Goal: Task Accomplishment & Management: Use online tool/utility

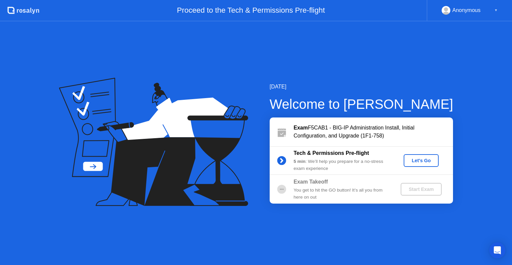
click at [424, 159] on div "Let's Go" at bounding box center [421, 160] width 30 height 5
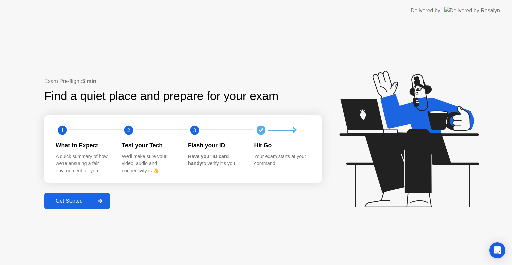
click at [74, 203] on div "Get Started" at bounding box center [69, 201] width 46 height 6
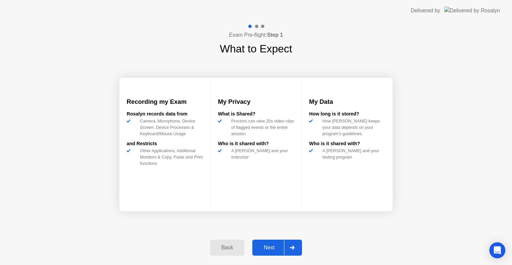
click at [274, 246] on div "Next" at bounding box center [269, 247] width 30 height 6
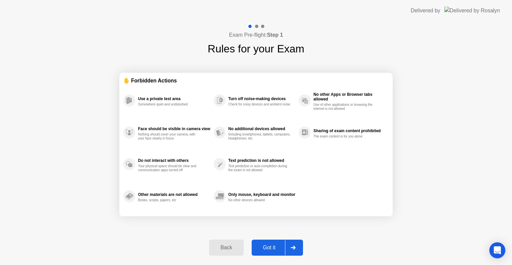
click at [274, 246] on div "Got it" at bounding box center [269, 247] width 31 height 6
select select "**********"
select select "*******"
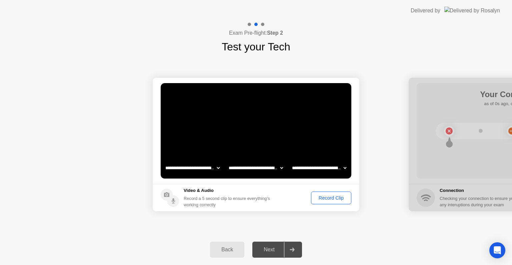
click at [333, 197] on div "Record Clip" at bounding box center [331, 197] width 36 height 5
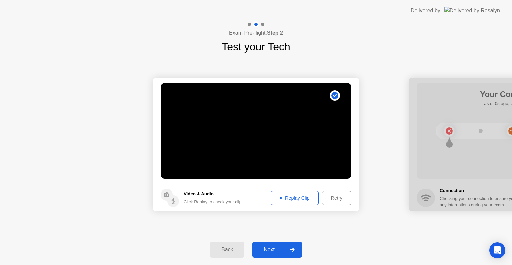
click at [266, 245] on button "Next" at bounding box center [277, 249] width 50 height 16
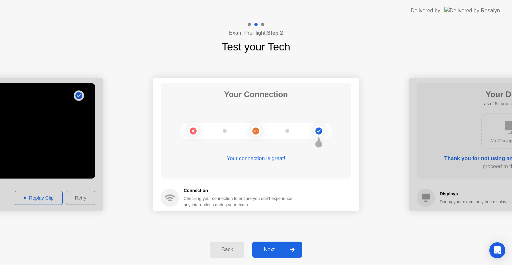
click at [272, 246] on div "Next" at bounding box center [269, 249] width 30 height 6
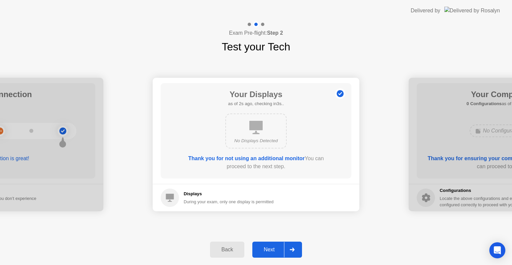
click at [275, 250] on div "Next" at bounding box center [269, 249] width 30 height 6
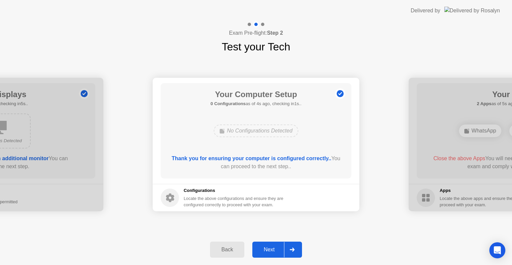
click at [275, 249] on div "Next" at bounding box center [269, 249] width 30 height 6
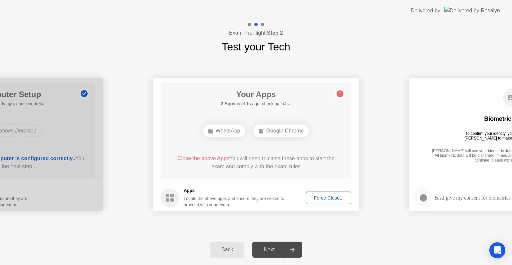
click at [341, 195] on div "Force Close..." at bounding box center [328, 197] width 41 height 5
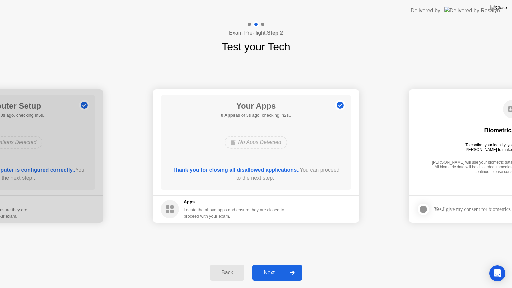
click at [275, 264] on div "Next" at bounding box center [269, 273] width 30 height 6
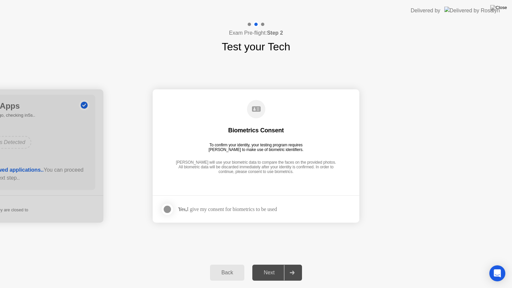
click at [169, 208] on div at bounding box center [167, 209] width 8 height 8
click at [272, 264] on div "Next" at bounding box center [269, 273] width 30 height 6
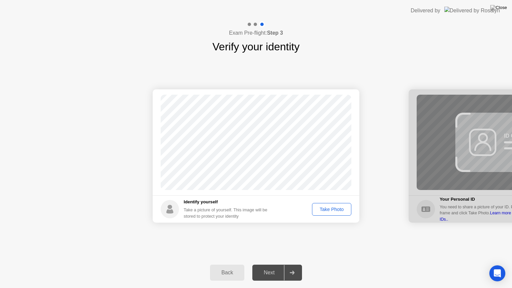
click at [341, 210] on div "Take Photo" at bounding box center [331, 209] width 35 height 5
click at [270, 264] on div "Next" at bounding box center [269, 273] width 30 height 6
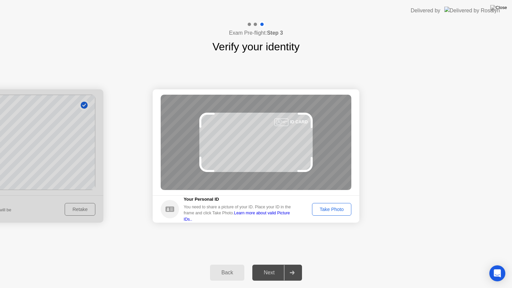
click at [336, 209] on div "Take Photo" at bounding box center [331, 209] width 35 height 5
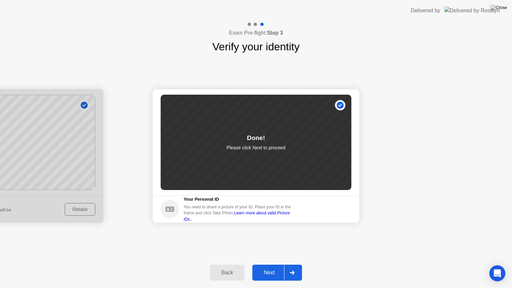
click at [271, 264] on button "Next" at bounding box center [277, 273] width 50 height 16
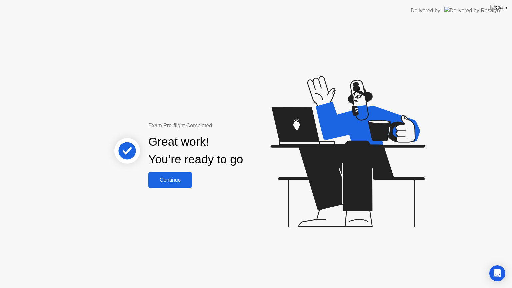
click at [173, 177] on div "Continue" at bounding box center [170, 180] width 40 height 6
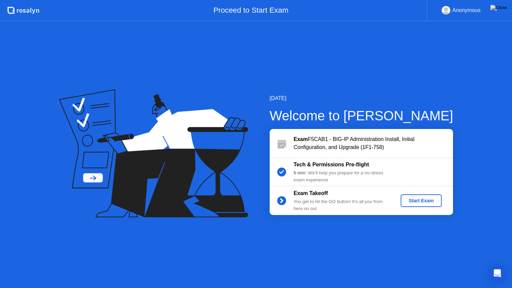
click at [439, 198] on button "Start Exam" at bounding box center [421, 200] width 41 height 13
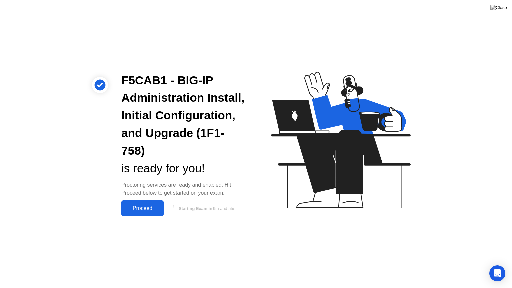
click at [138, 209] on div "Proceed" at bounding box center [142, 208] width 38 height 6
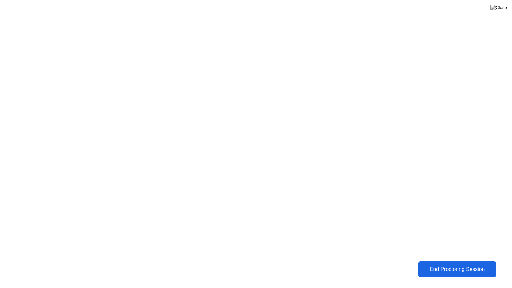
click at [465, 264] on div "End Proctoring Session" at bounding box center [457, 269] width 74 height 6
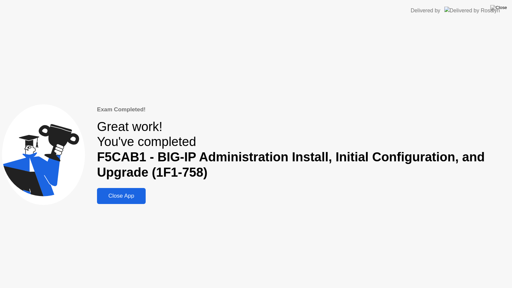
click at [124, 191] on button "Close App" at bounding box center [121, 196] width 49 height 16
